Goal: Task Accomplishment & Management: Use online tool/utility

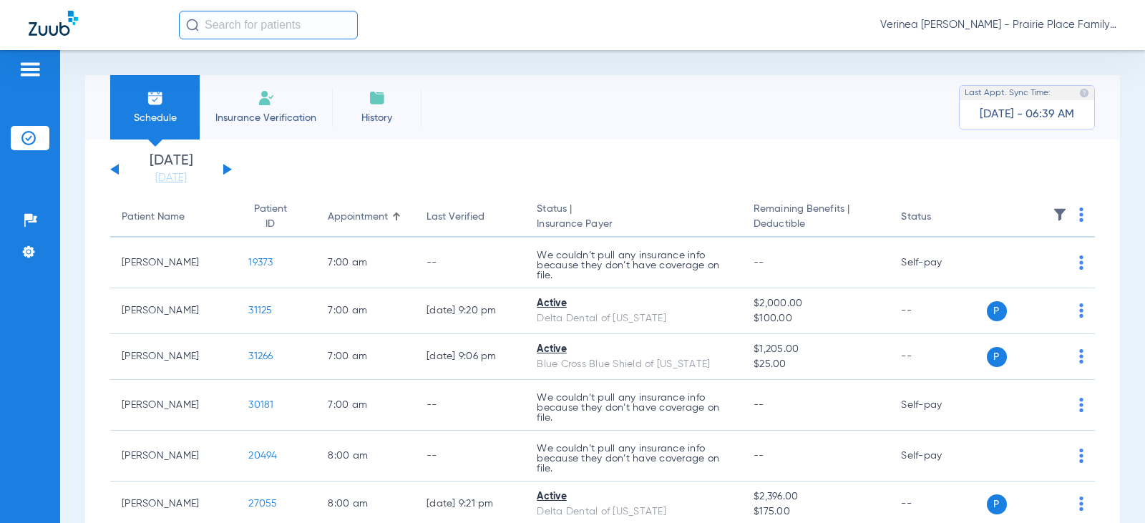
click at [222, 174] on div "[DATE] [DATE] [DATE] [DATE] [DATE] [DATE] [DATE] [DATE] [DATE] [DATE] [DATE] [D…" at bounding box center [171, 169] width 122 height 31
click at [224, 172] on button at bounding box center [227, 169] width 9 height 11
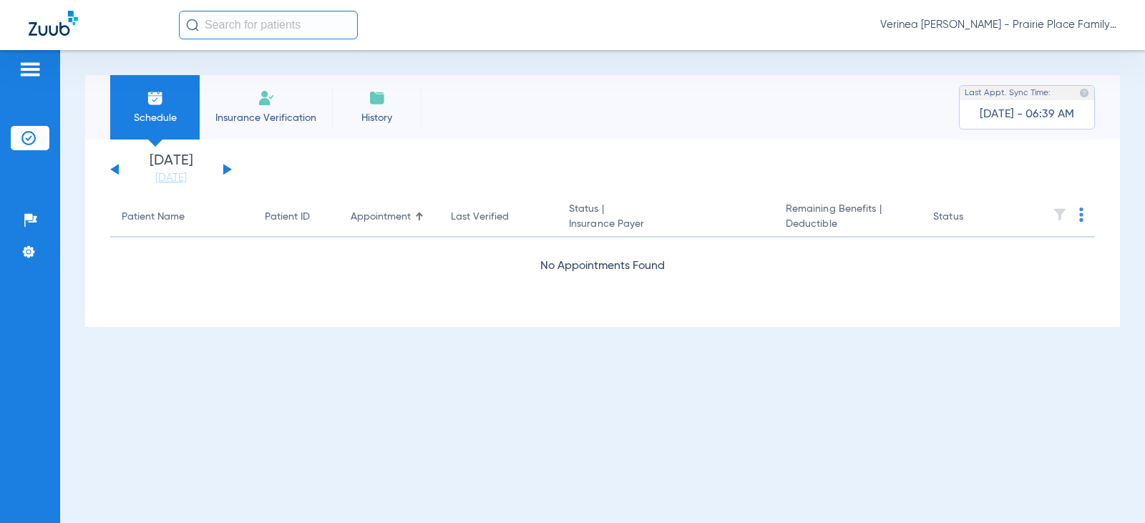
click at [224, 172] on button at bounding box center [227, 169] width 9 height 11
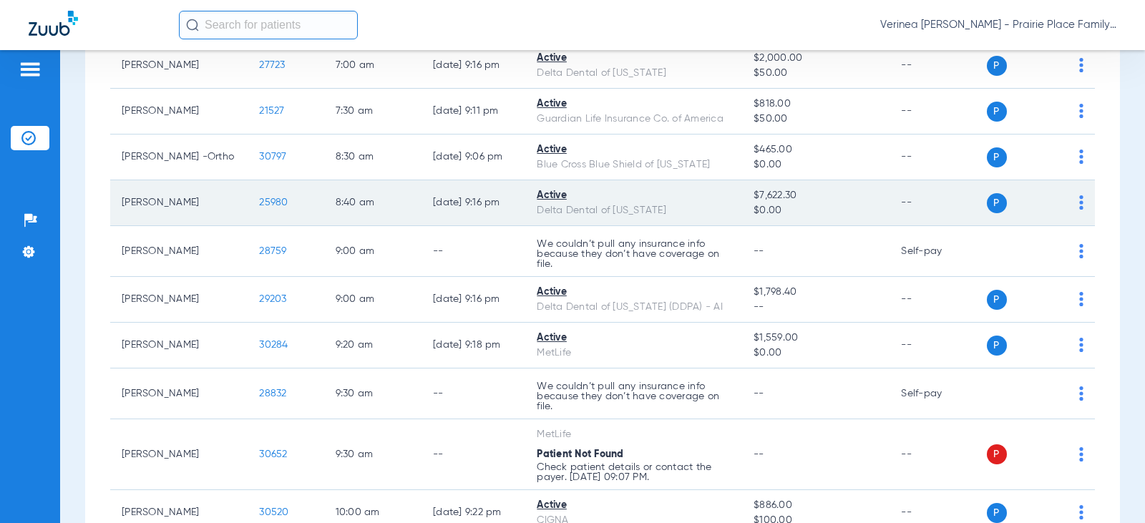
scroll to position [358, 0]
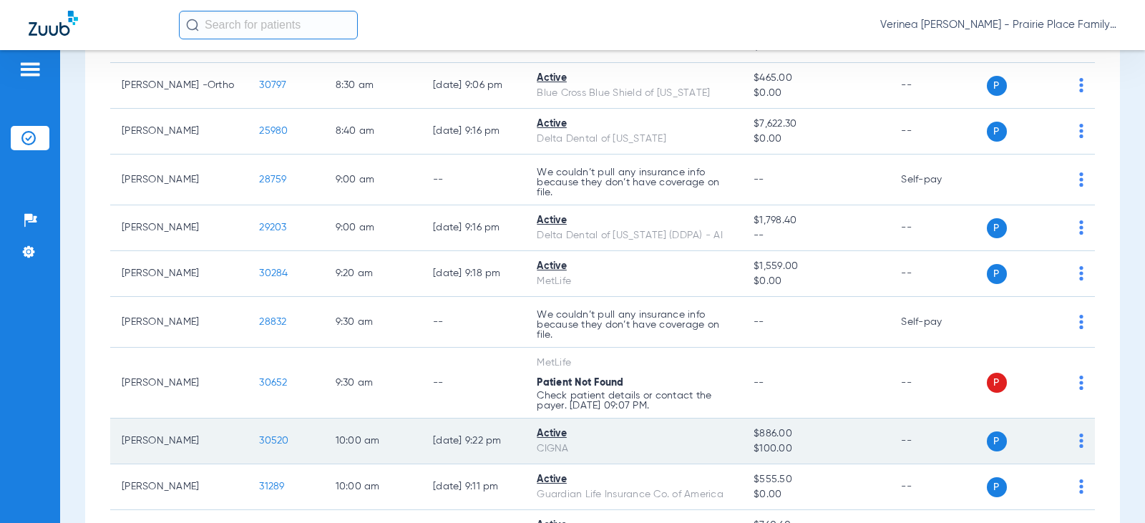
click at [256, 434] on td "30520" at bounding box center [286, 442] width 76 height 46
click at [259, 437] on span "30520" at bounding box center [273, 441] width 29 height 10
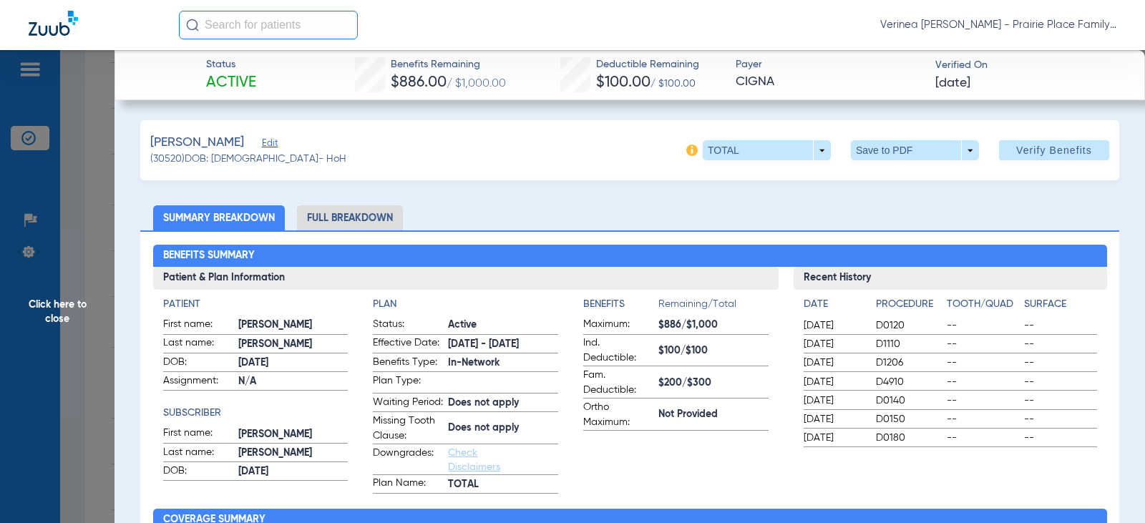
click at [380, 221] on li "Full Breakdown" at bounding box center [350, 217] width 106 height 25
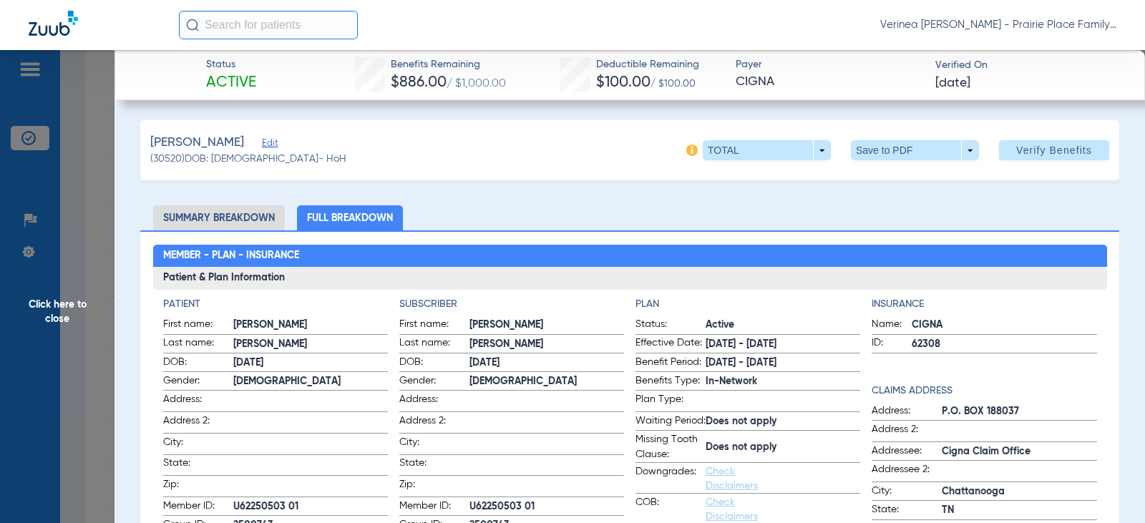
click at [878, 150] on span at bounding box center [915, 150] width 128 height 20
click at [878, 179] on button "insert_drive_file Save to PDF" at bounding box center [895, 179] width 108 height 29
click at [69, 304] on span "Click here to close" at bounding box center [57, 311] width 115 height 523
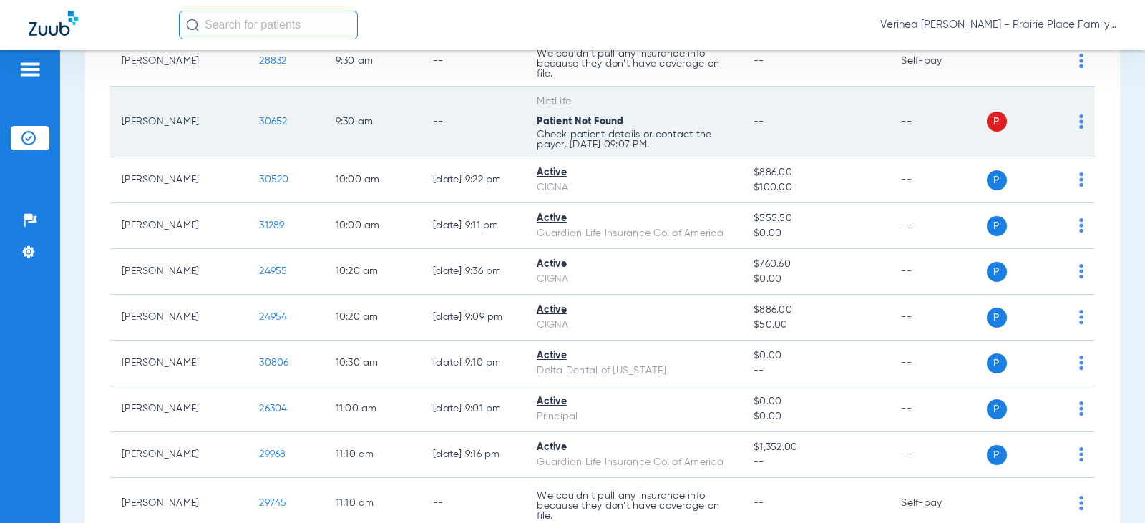
scroll to position [644, 0]
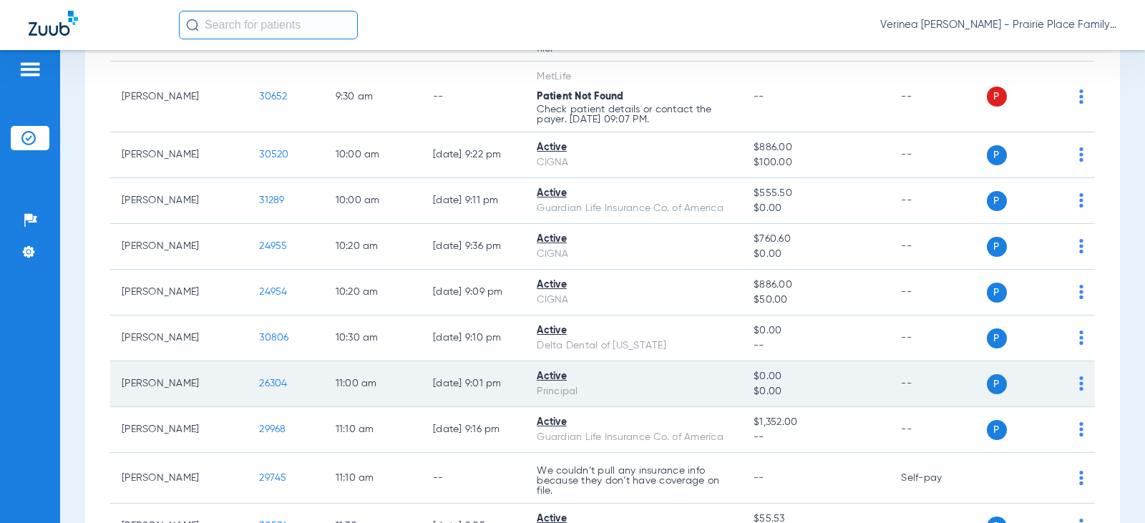
click at [260, 379] on span "26304" at bounding box center [273, 384] width 28 height 10
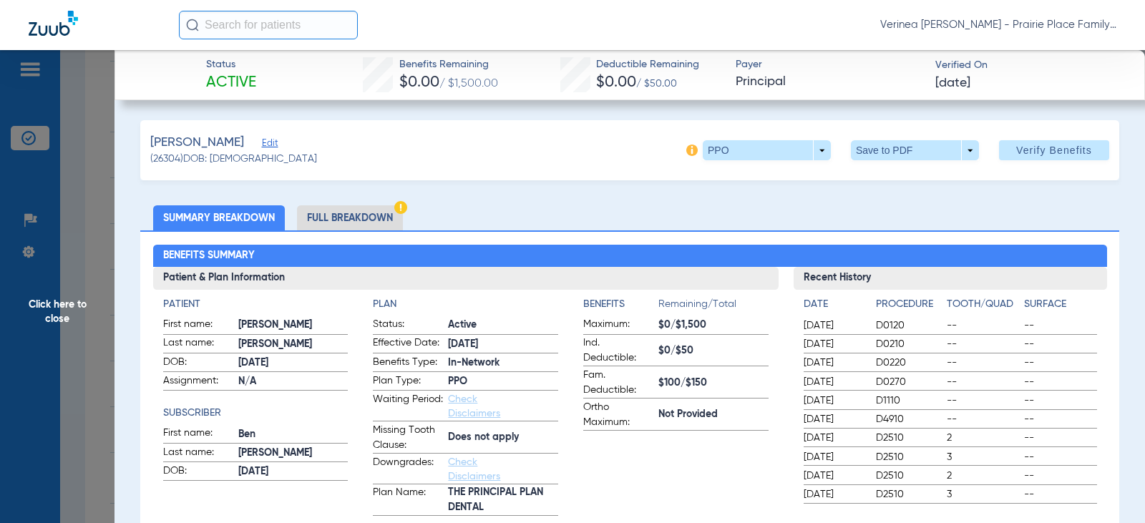
click at [385, 220] on li "Full Breakdown" at bounding box center [350, 217] width 106 height 25
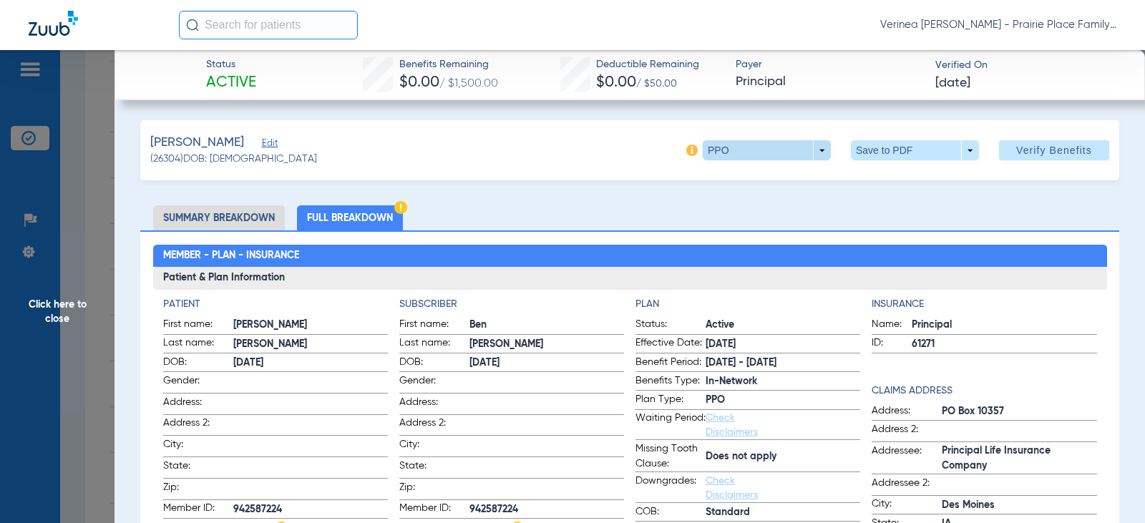
click at [703, 155] on span at bounding box center [767, 150] width 128 height 20
click at [694, 155] on div at bounding box center [572, 261] width 1145 height 523
click at [405, 208] on img at bounding box center [400, 207] width 13 height 13
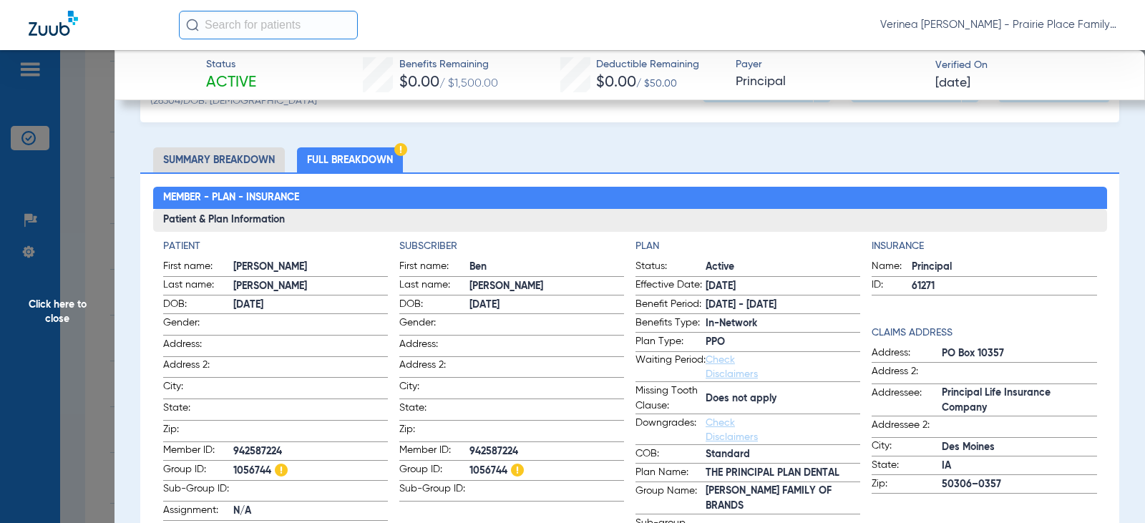
scroll to position [0, 0]
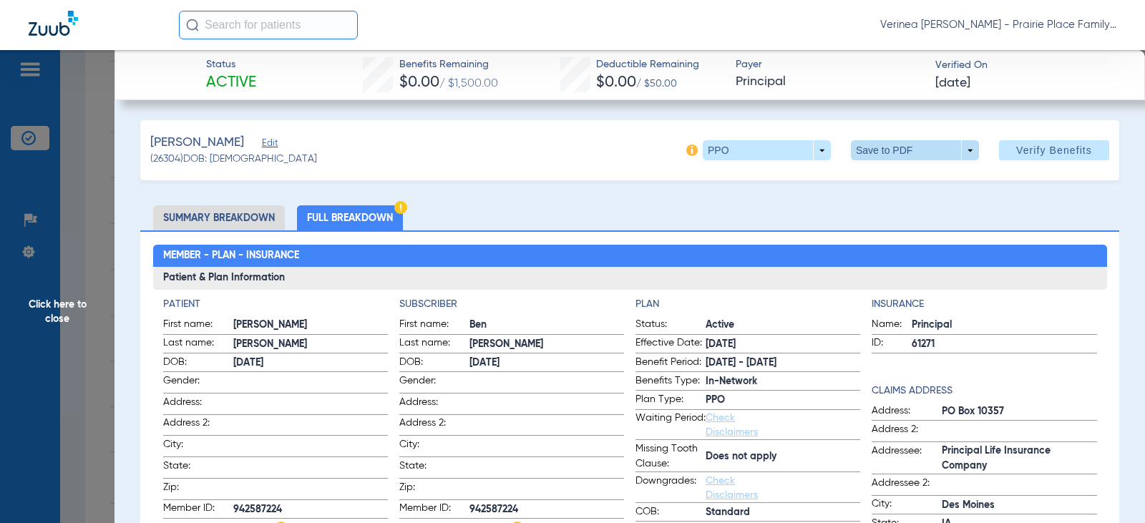
click at [898, 157] on span at bounding box center [915, 150] width 34 height 34
click at [888, 183] on span "Save to PDF" at bounding box center [909, 179] width 57 height 10
click at [52, 305] on span "Click here to close" at bounding box center [57, 311] width 115 height 523
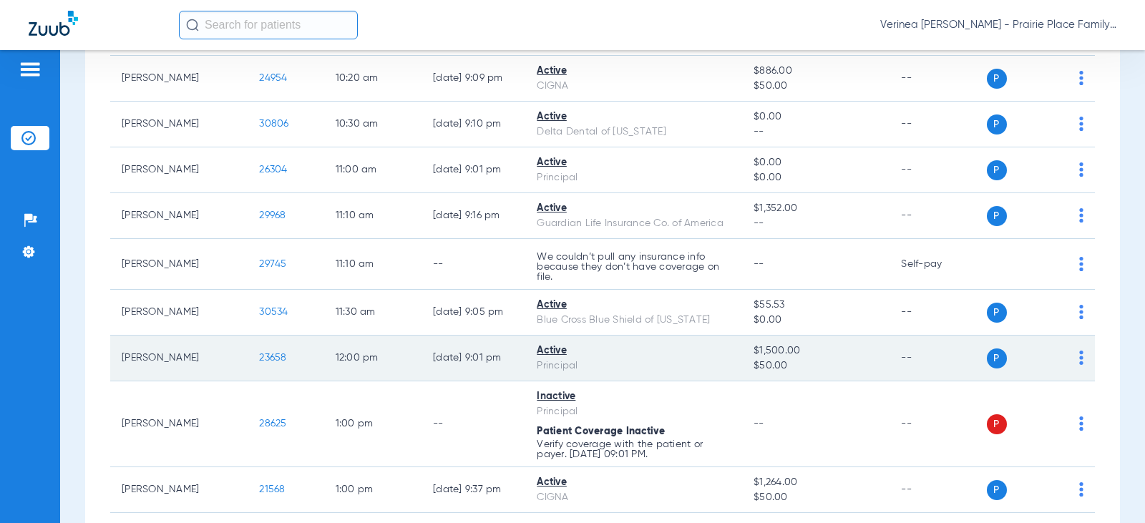
scroll to position [859, 0]
click at [259, 358] on span "23658" at bounding box center [272, 357] width 27 height 10
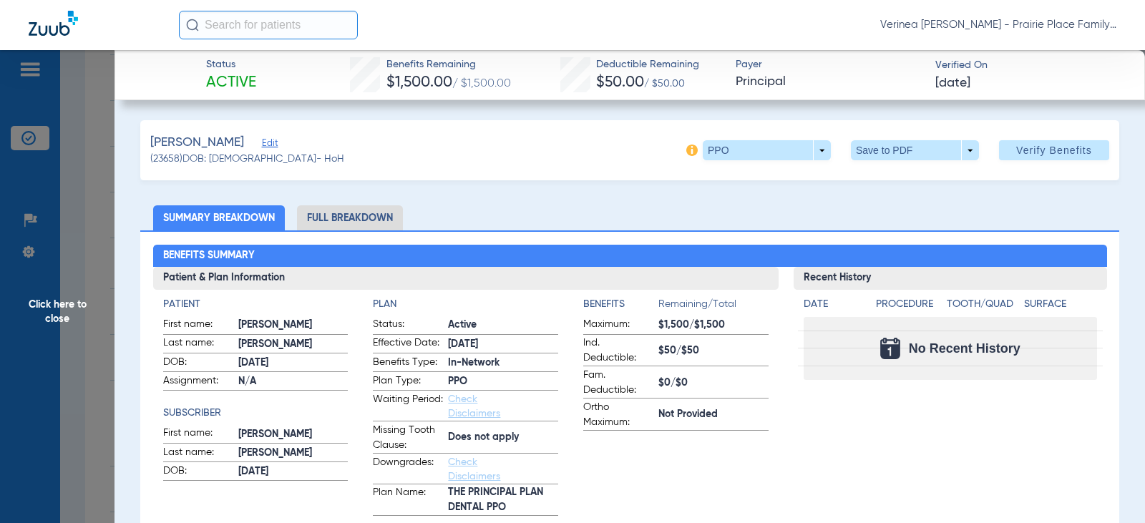
click at [396, 220] on li "Full Breakdown" at bounding box center [350, 217] width 106 height 25
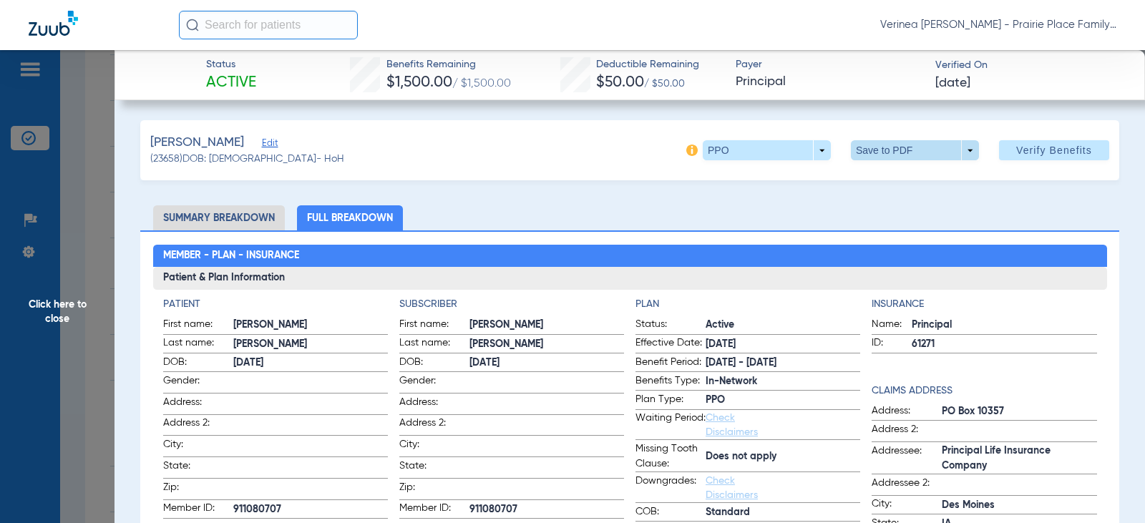
click at [898, 145] on span at bounding box center [915, 150] width 34 height 34
click at [874, 179] on button "insert_drive_file Save to PDF" at bounding box center [895, 179] width 108 height 29
click at [85, 307] on span "Click here to close" at bounding box center [57, 311] width 115 height 523
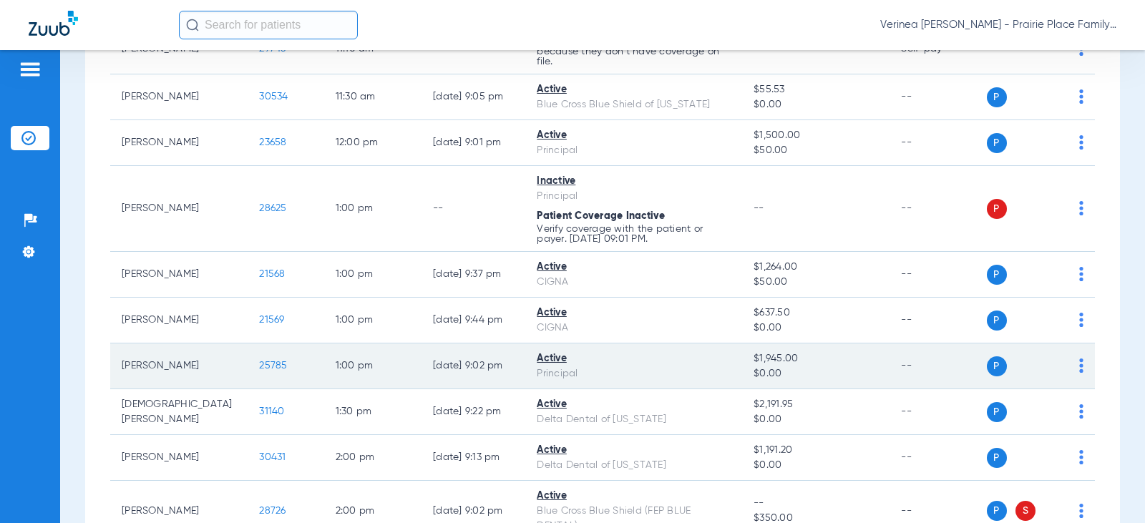
scroll to position [1145, 0]
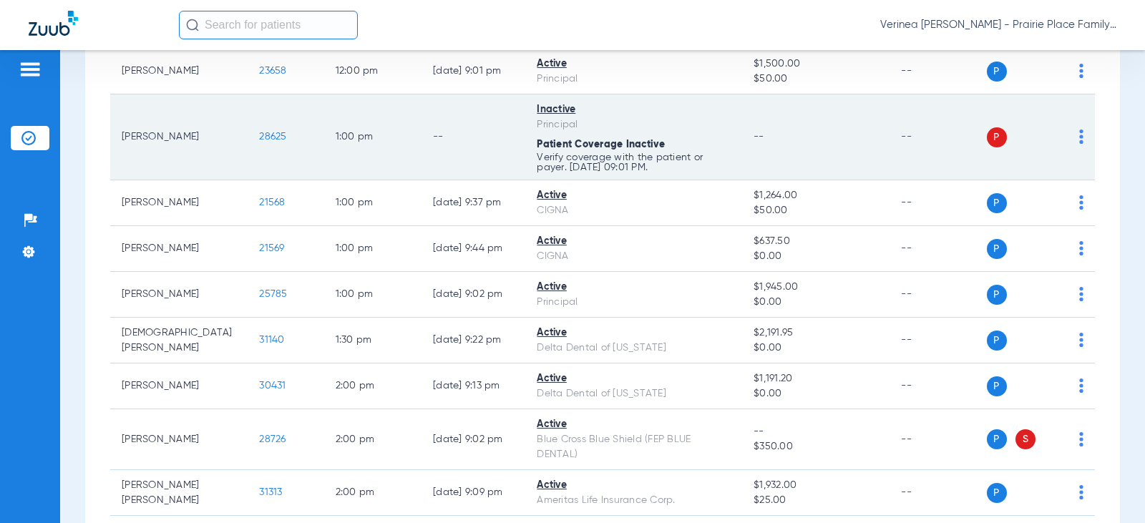
click at [259, 142] on span "28625" at bounding box center [272, 137] width 27 height 10
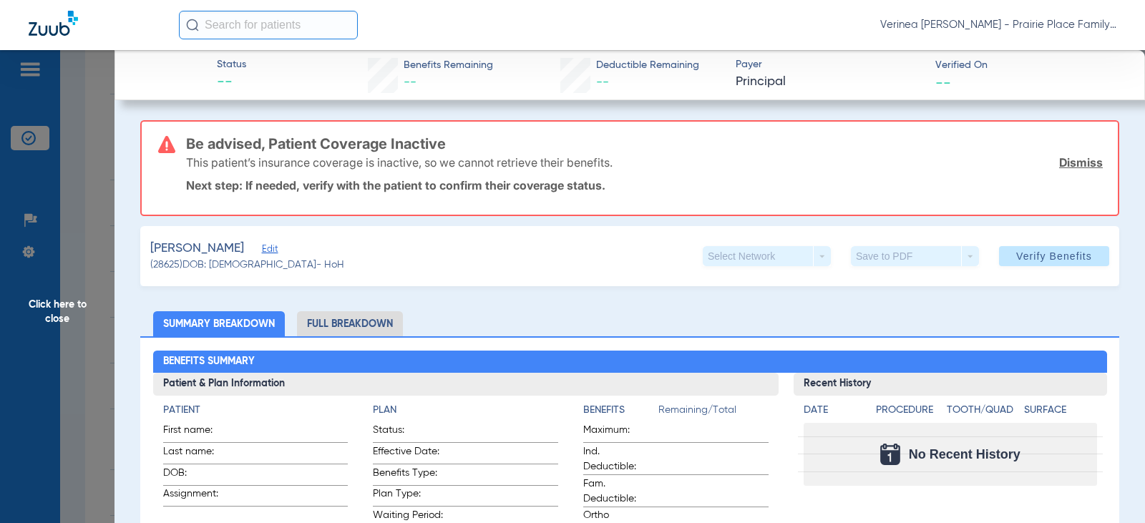
click at [54, 302] on span "Click here to close" at bounding box center [57, 311] width 115 height 523
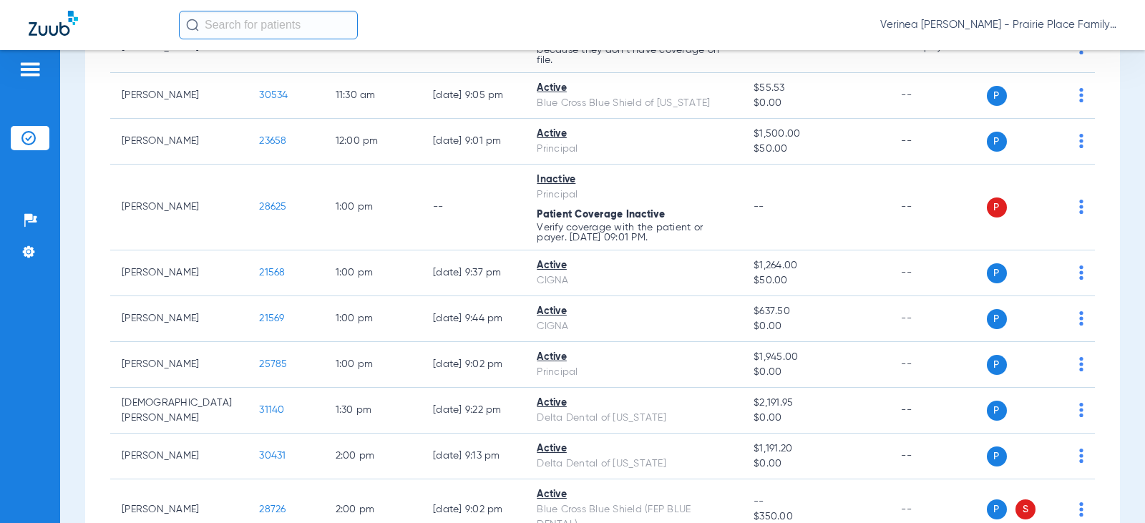
scroll to position [1074, 0]
